Goal: Information Seeking & Learning: Learn about a topic

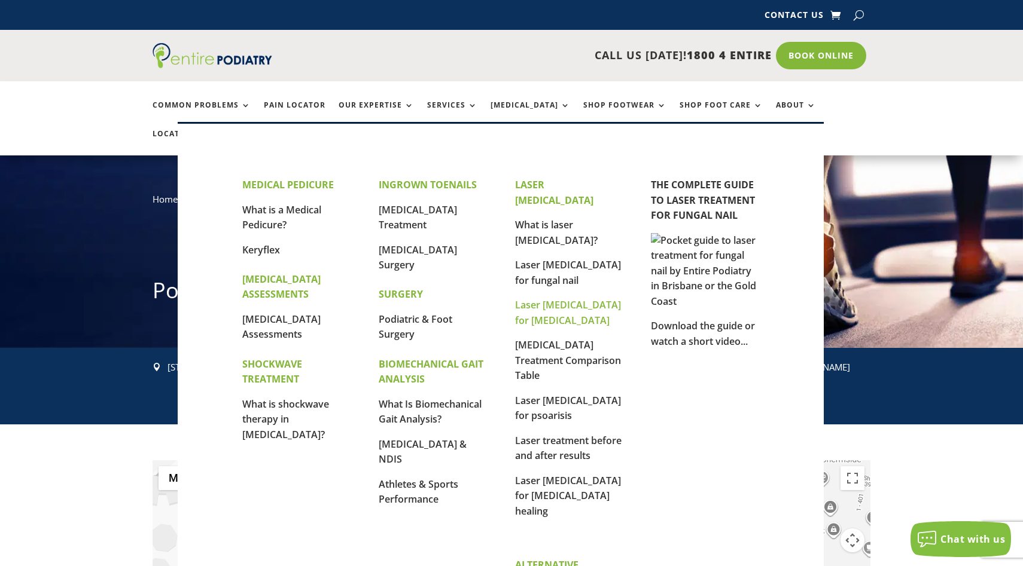
click at [539, 298] on link "Laser [MEDICAL_DATA] for [MEDICAL_DATA]" at bounding box center [568, 312] width 106 height 29
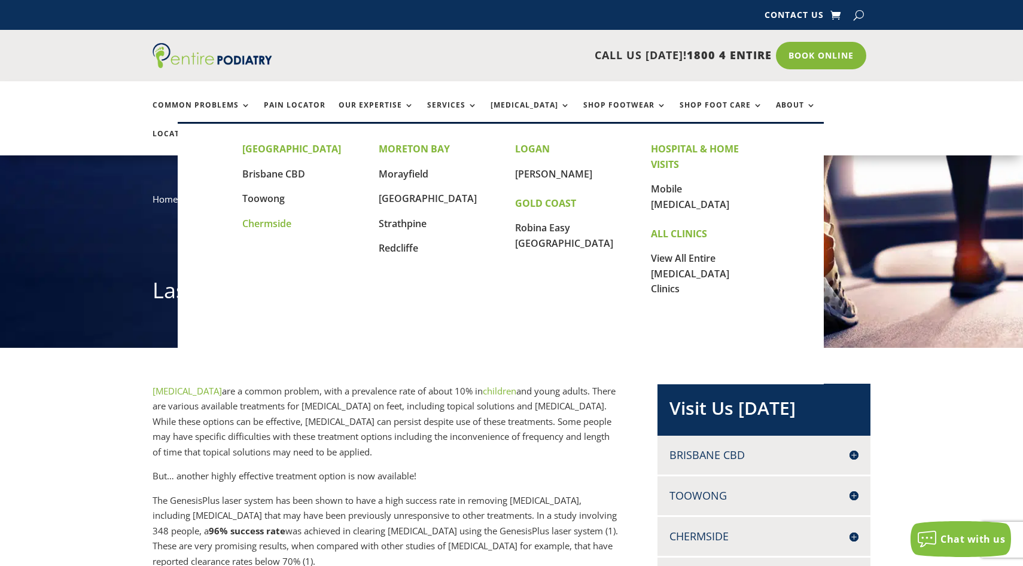
click at [280, 218] on link "Chermside" at bounding box center [266, 223] width 49 height 13
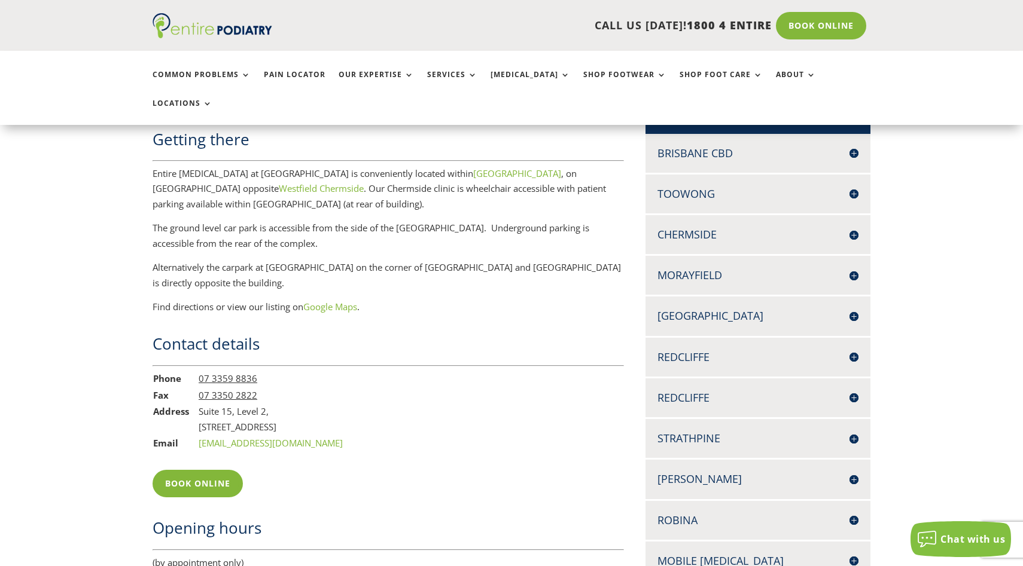
scroll to position [809, 0]
